Goal: Transaction & Acquisition: Purchase product/service

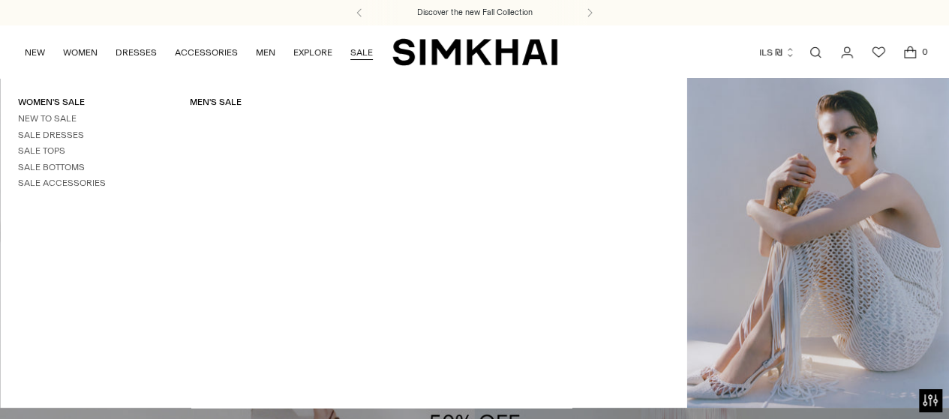
click at [359, 52] on link "SALE" at bounding box center [361, 52] width 22 height 33
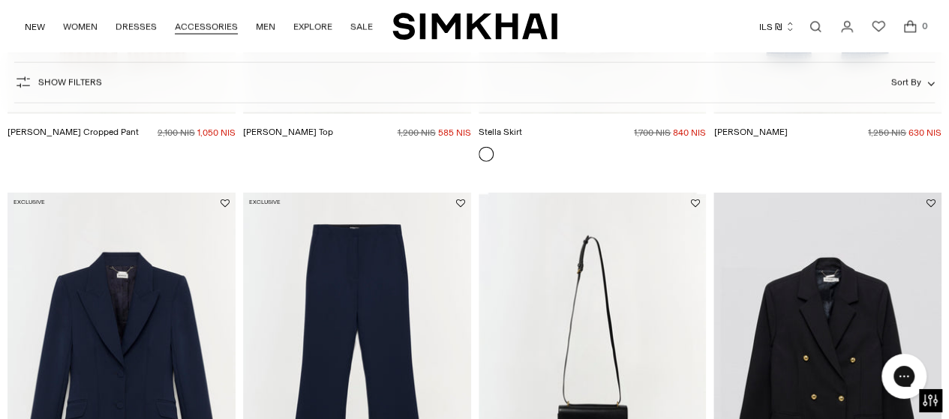
scroll to position [1695, 0]
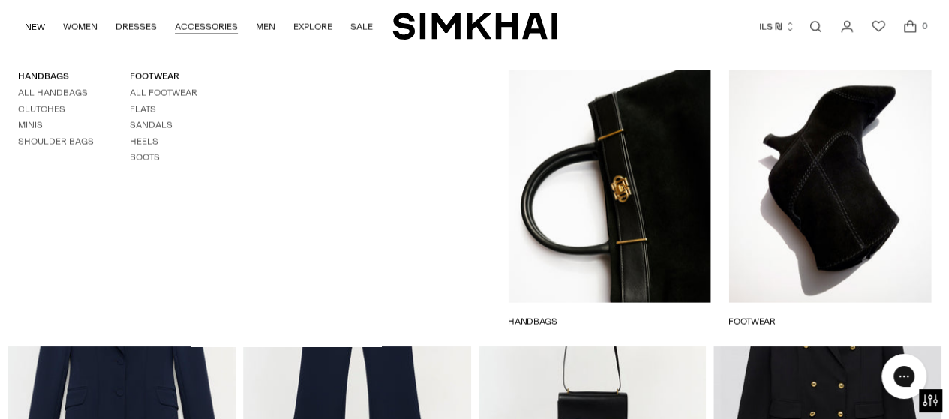
click at [191, 22] on link "ACCESSORIES" at bounding box center [206, 26] width 63 height 33
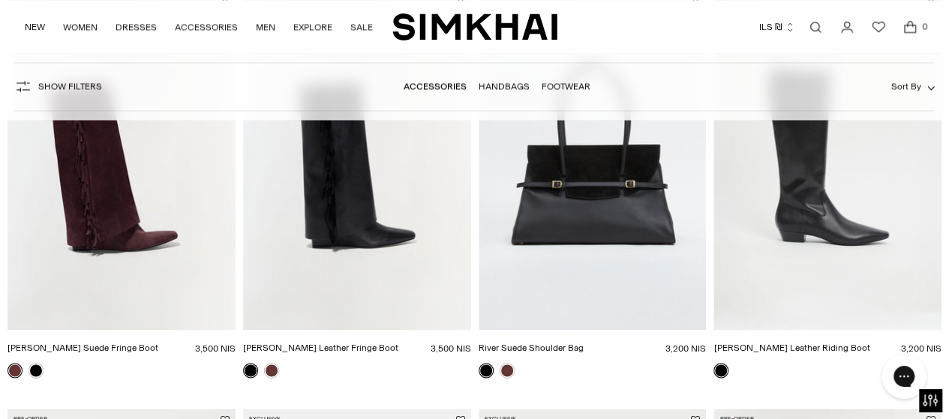
scroll to position [1071, 0]
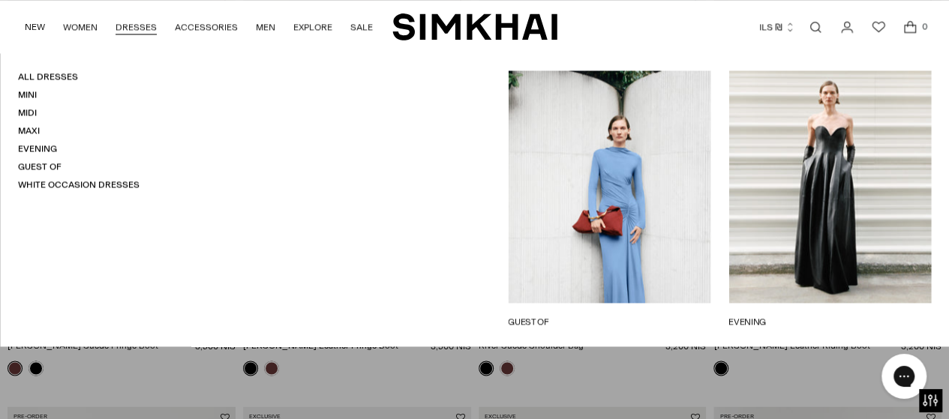
click at [136, 25] on link "DRESSES" at bounding box center [135, 26] width 41 height 33
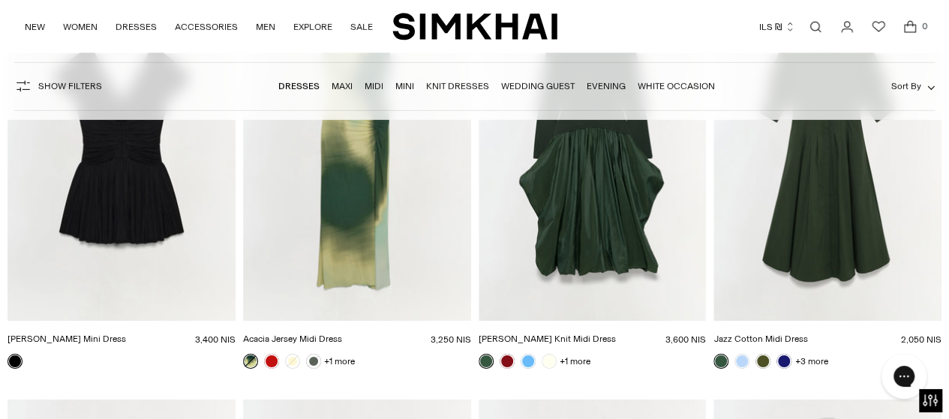
scroll to position [5225, 0]
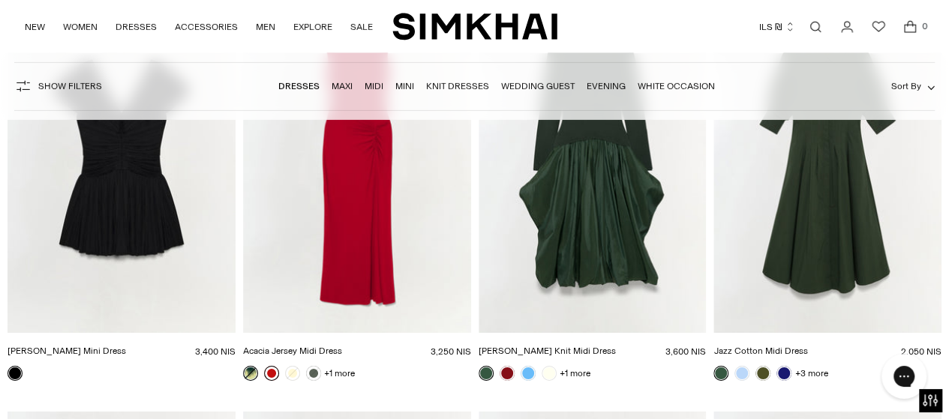
click at [268, 371] on link at bounding box center [271, 373] width 15 height 15
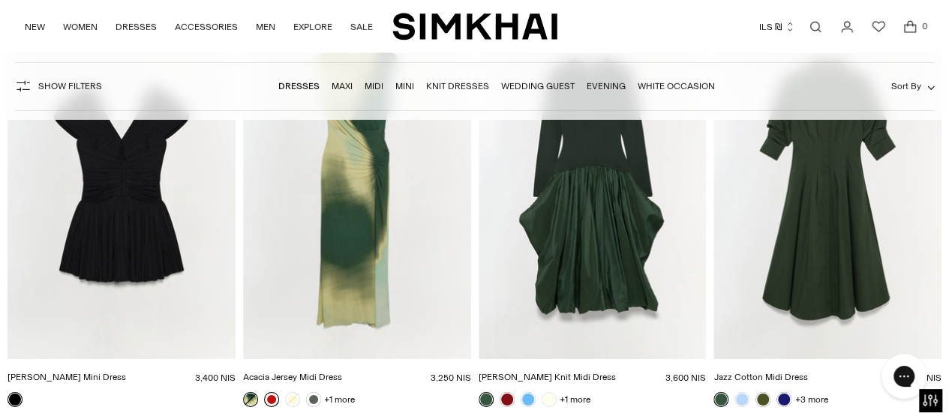
scroll to position [5171, 0]
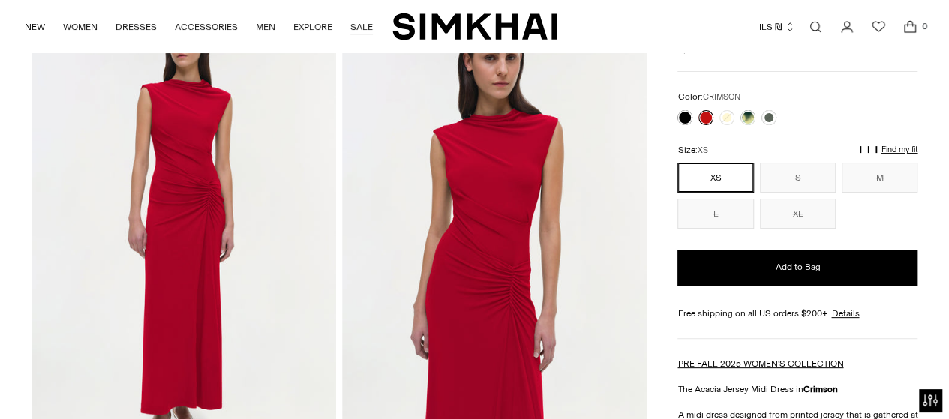
scroll to position [102, 0]
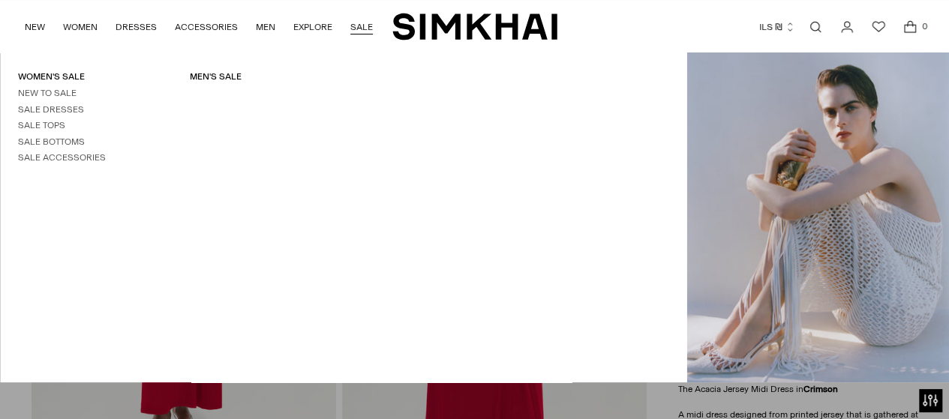
click at [357, 28] on link "SALE" at bounding box center [361, 26] width 22 height 33
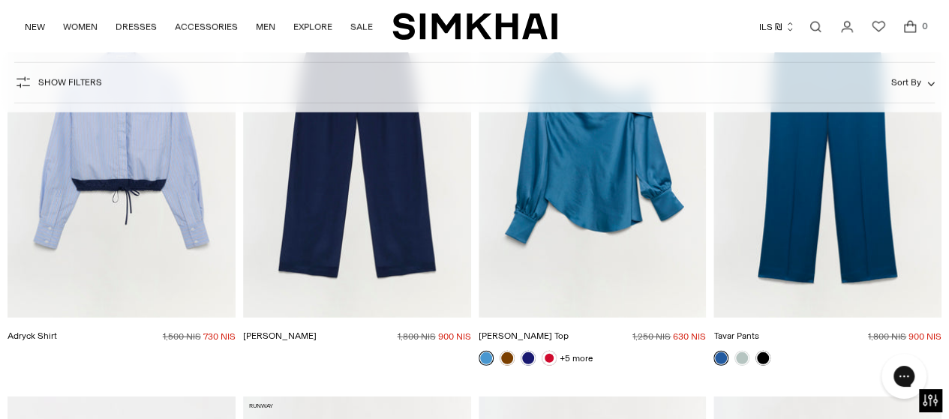
scroll to position [4855, 0]
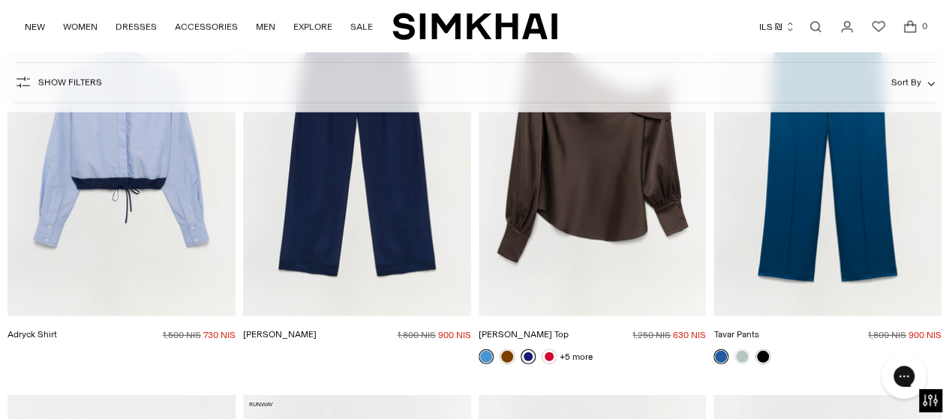
click at [527, 349] on link at bounding box center [527, 356] width 15 height 15
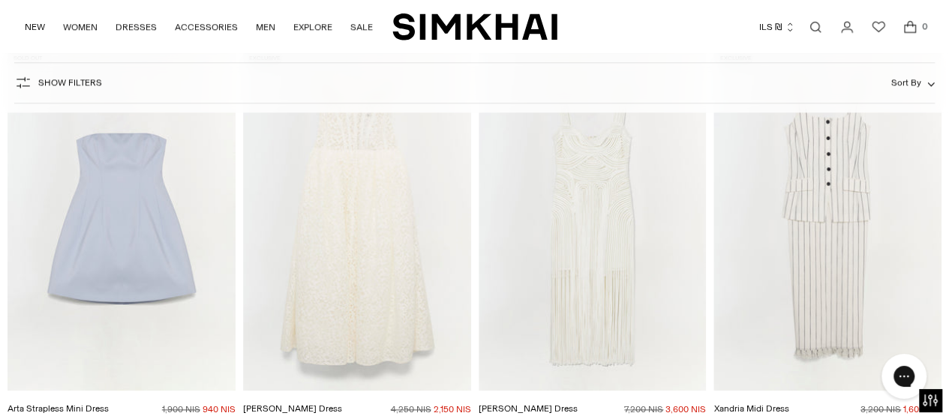
scroll to position [6470, 0]
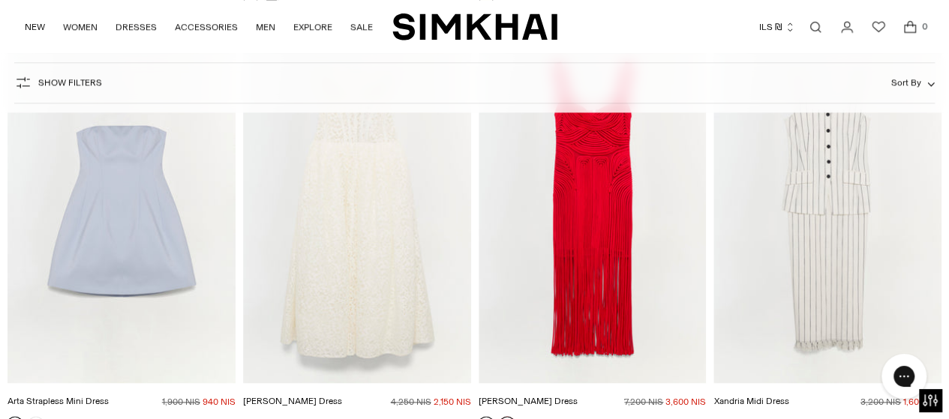
click at [508, 416] on link at bounding box center [506, 423] width 15 height 15
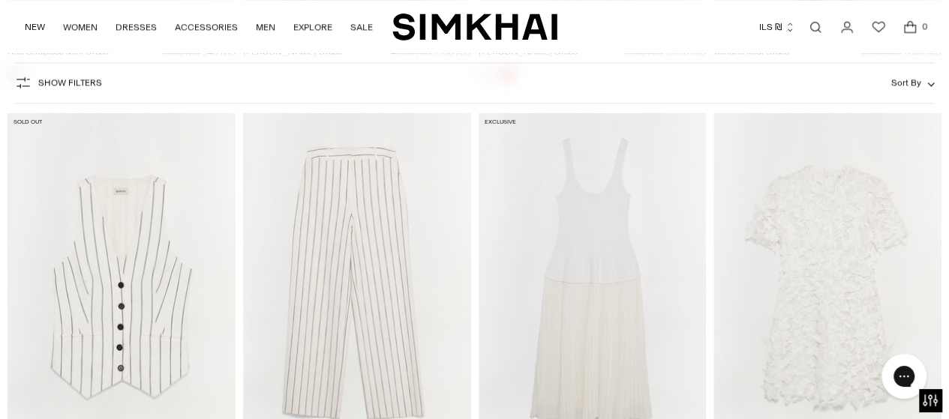
scroll to position [6823, 0]
click at [0, 0] on img "Tavar Pant" at bounding box center [0, 0] width 0 height 0
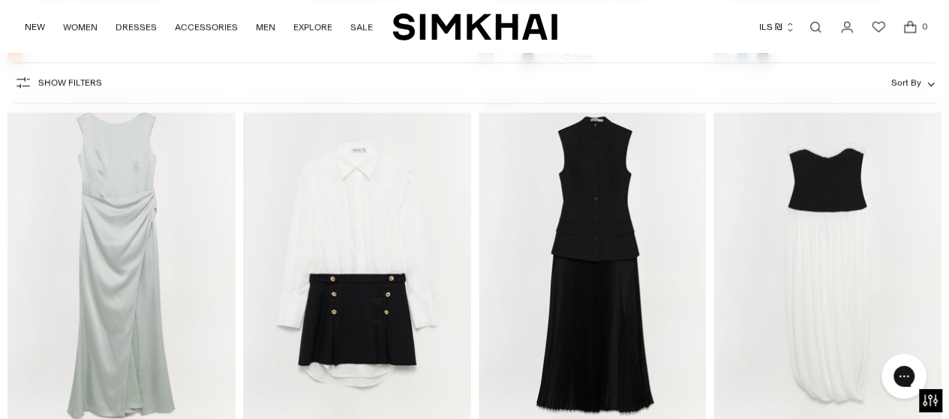
scroll to position [12303, 0]
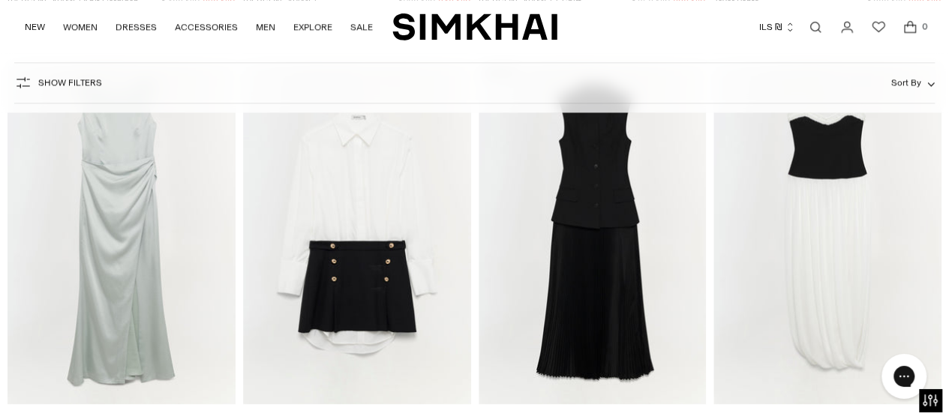
click at [0, 0] on img "Tommy Gown" at bounding box center [0, 0] width 0 height 0
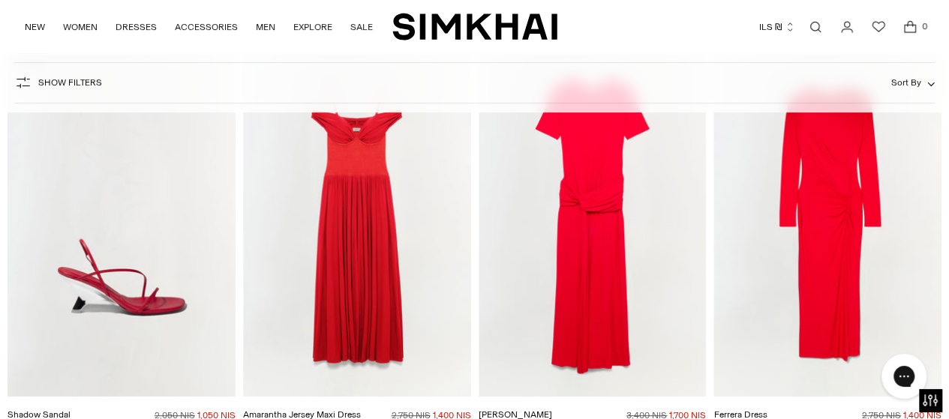
scroll to position [17342, 0]
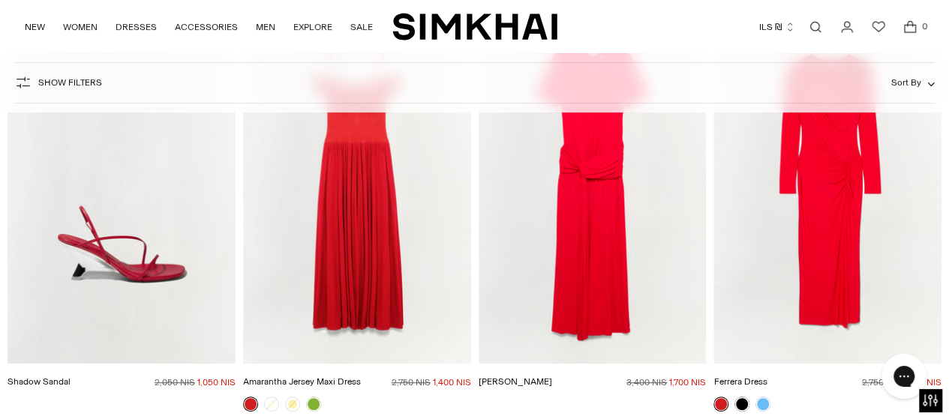
click at [0, 0] on img "Shadow Sandal" at bounding box center [0, 0] width 0 height 0
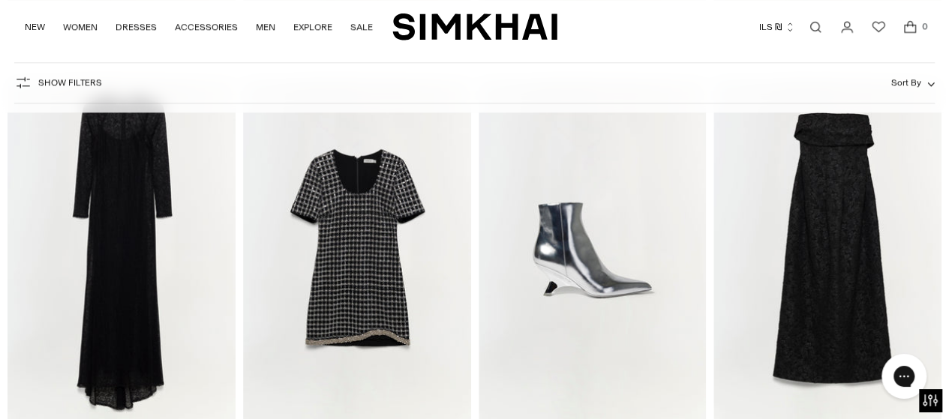
scroll to position [20619, 0]
click at [0, 0] on img "Shadow Metallic Bootie" at bounding box center [0, 0] width 0 height 0
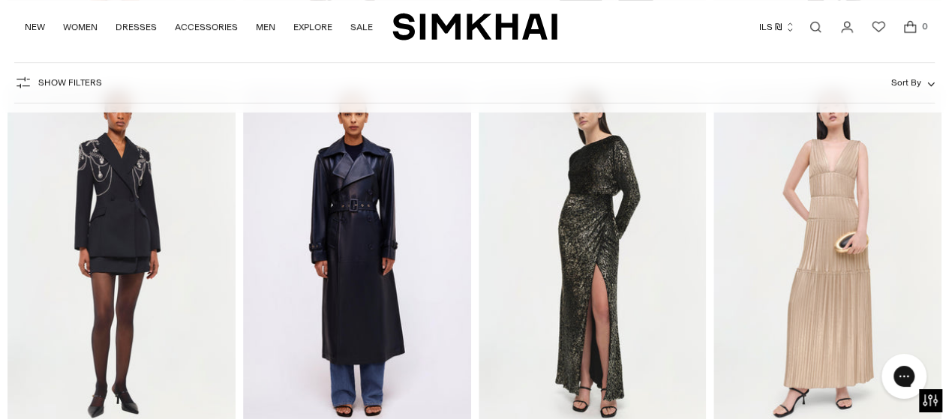
scroll to position [25995, 0]
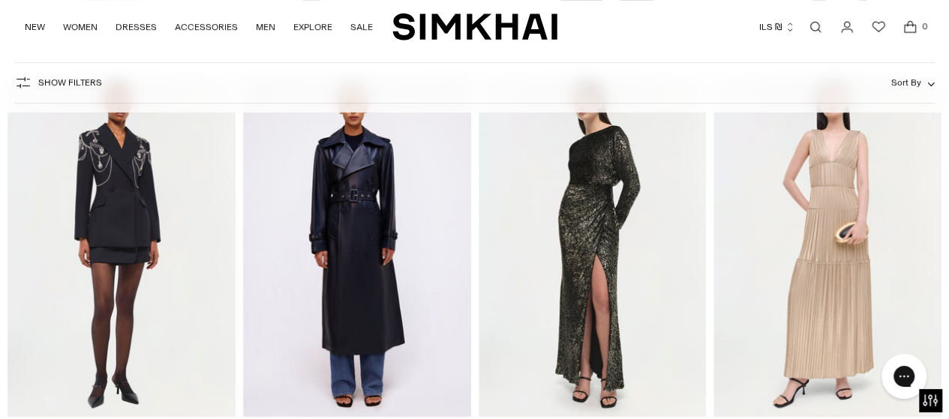
click at [0, 0] on img "Angelique Gown" at bounding box center [0, 0] width 0 height 0
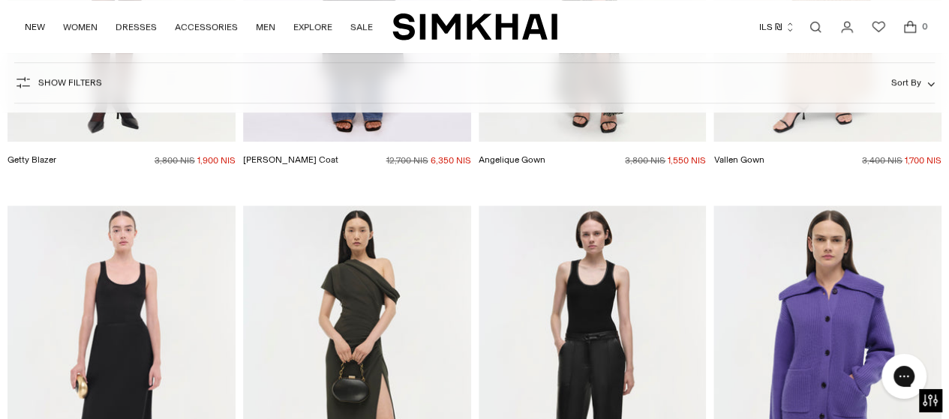
scroll to position [26331, 0]
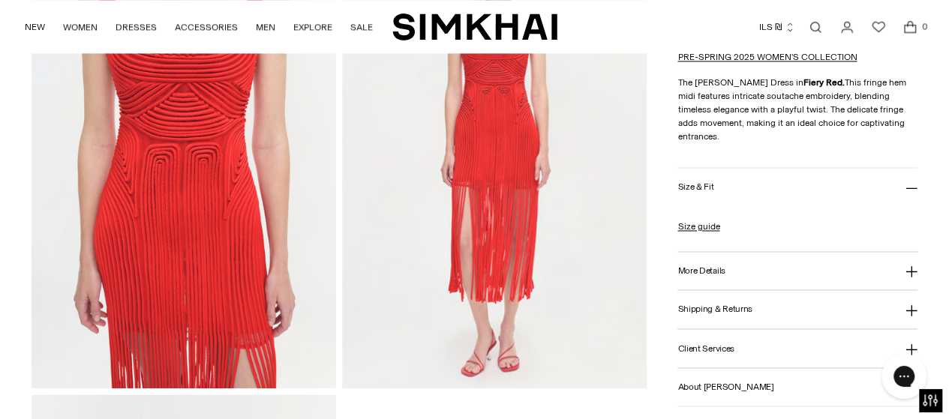
scroll to position [1104, 0]
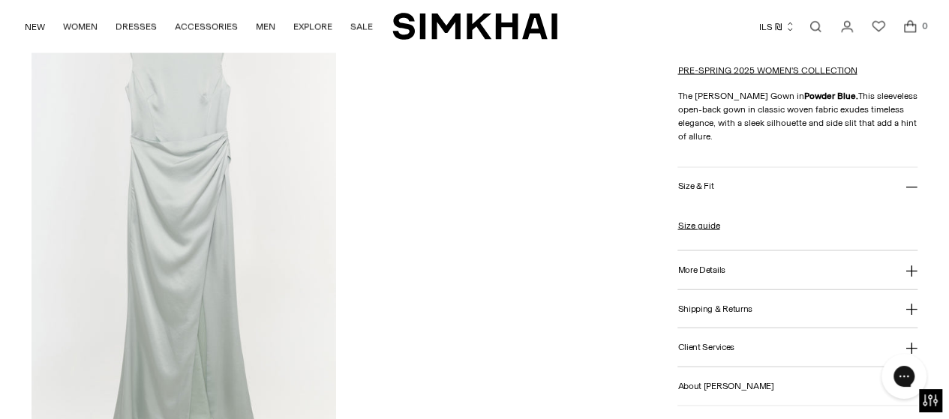
scroll to position [1491, 0]
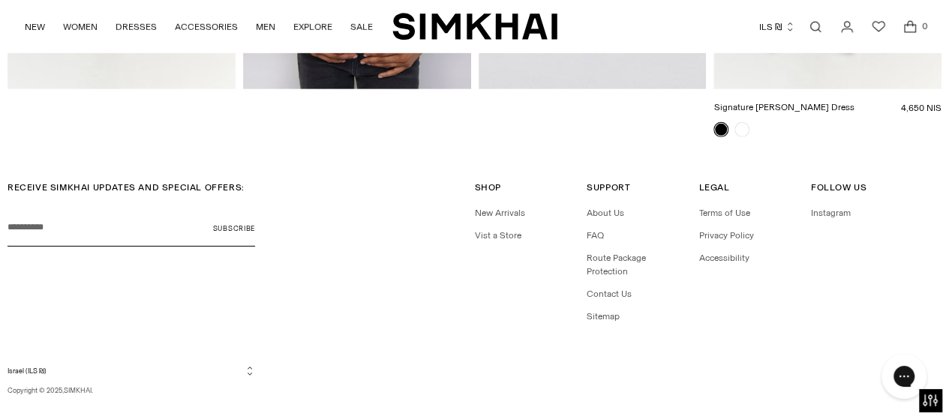
scroll to position [2274, 0]
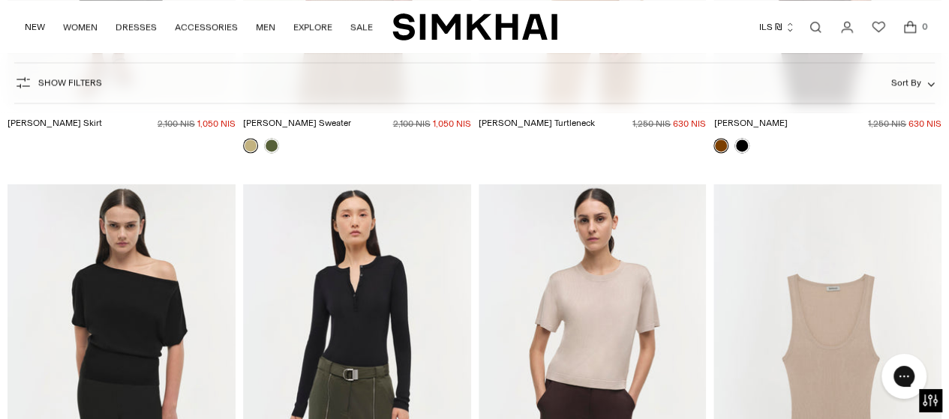
scroll to position [40941, 0]
